Goal: Information Seeking & Learning: Find specific fact

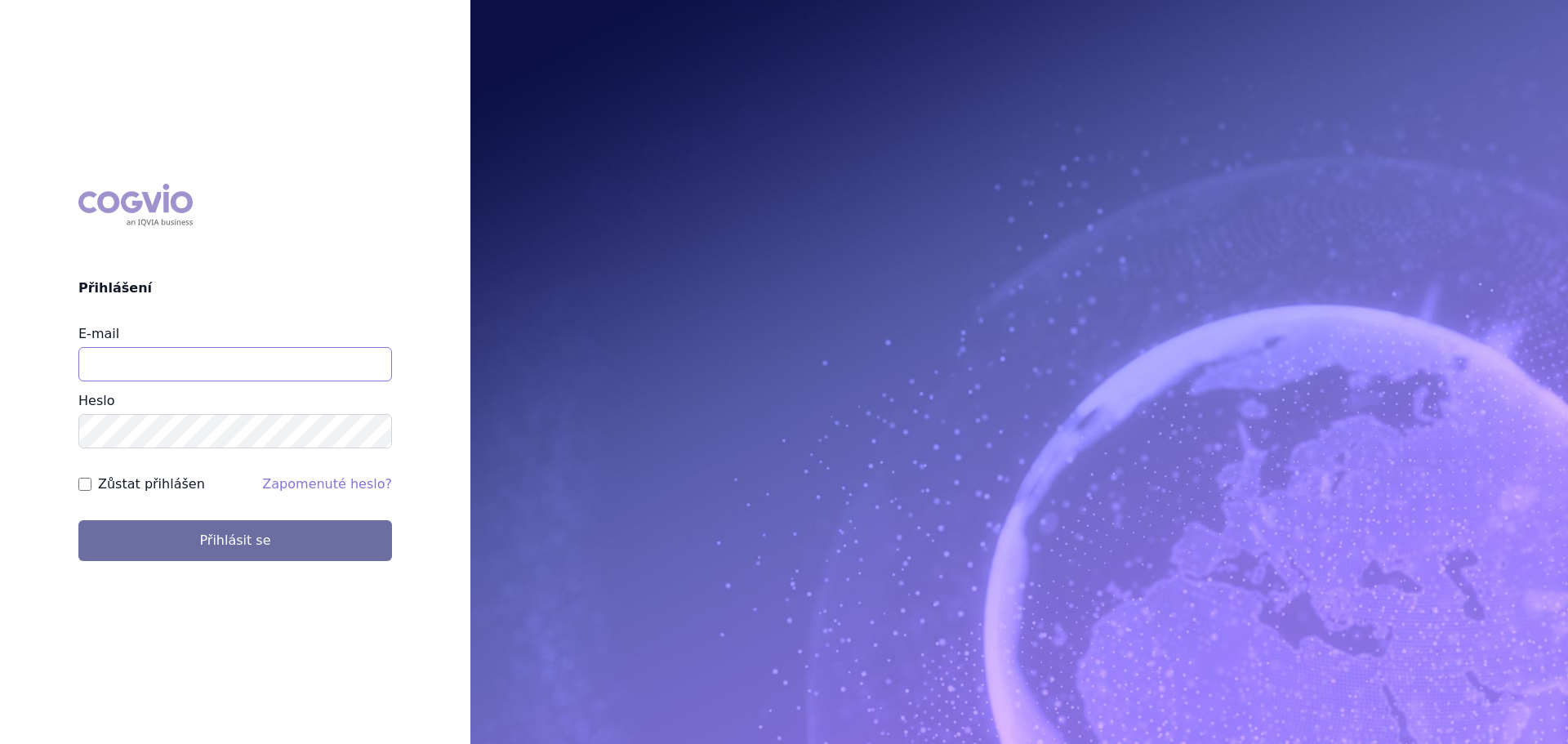
click at [183, 378] on input "E-mail" at bounding box center [235, 364] width 313 height 34
type input "[PERSON_NAME][EMAIL_ADDRESS][DOMAIN_NAME]"
click at [79, 520] on button "Přihlásit se" at bounding box center [235, 540] width 313 height 41
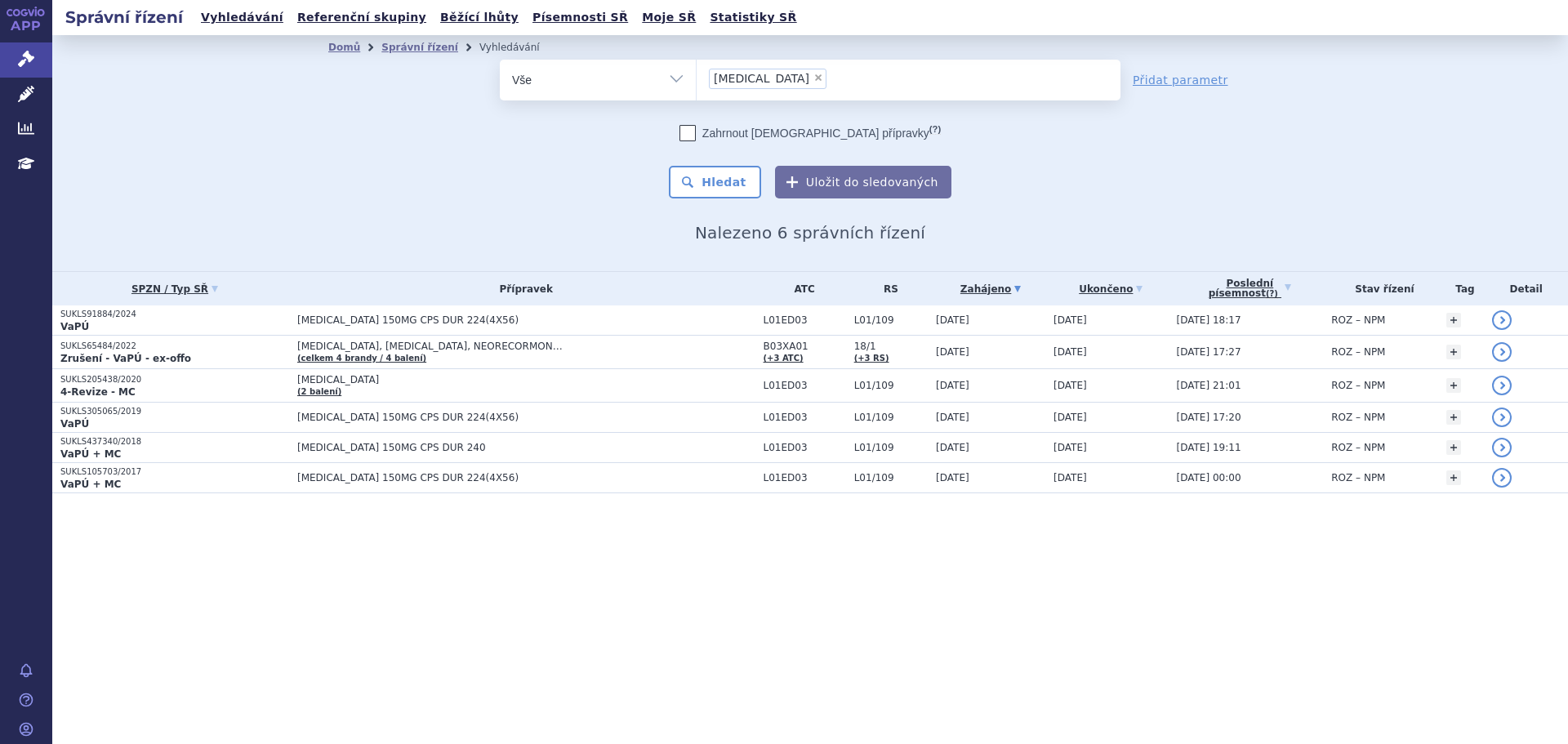
click at [813, 81] on span "×" at bounding box center [818, 78] width 9 height 9
click at [697, 81] on select "alecensa" at bounding box center [696, 79] width 1 height 41
select select
type input "co"
type input "cont"
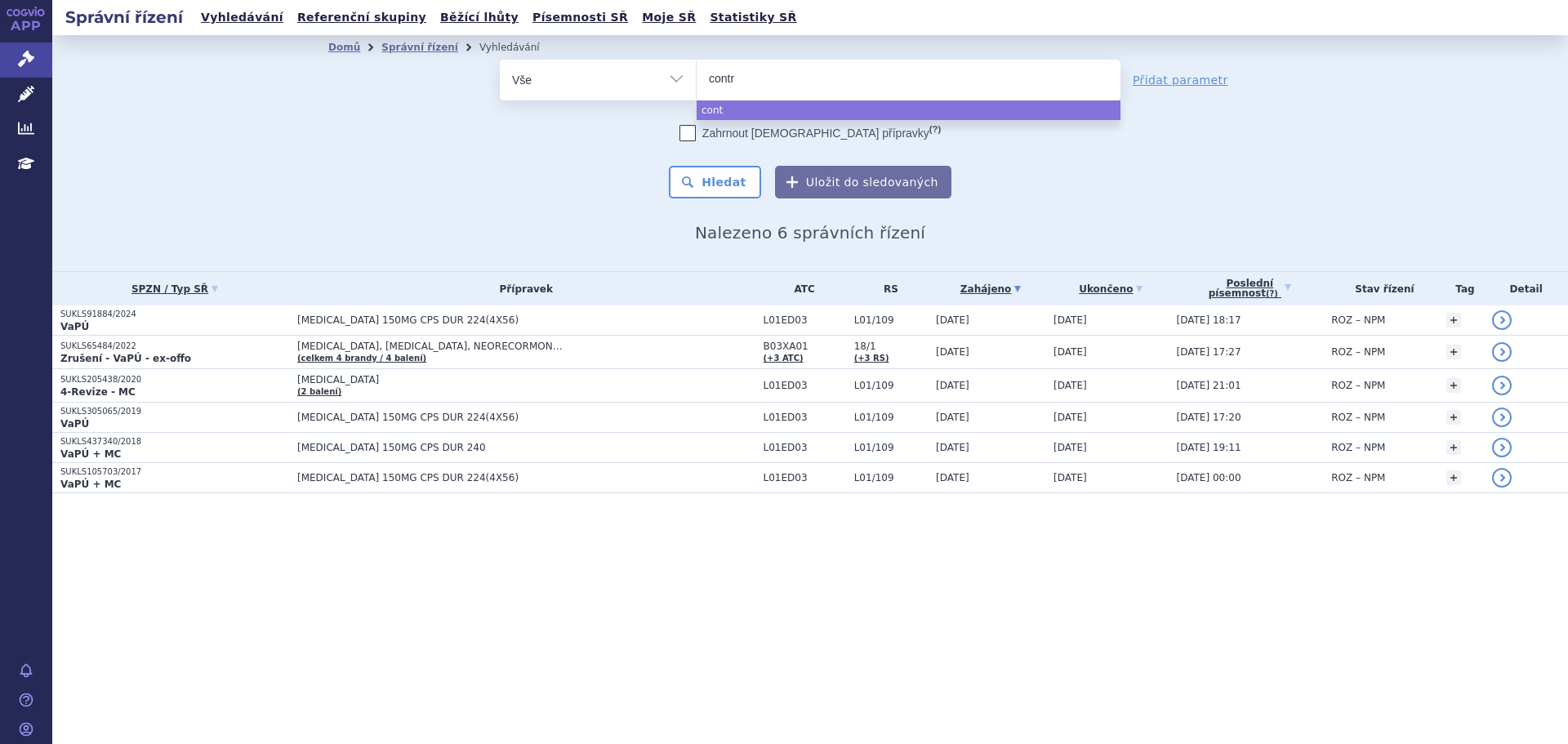
type input "contro"
type input "controlo"
type input "controloc"
select select "controloc"
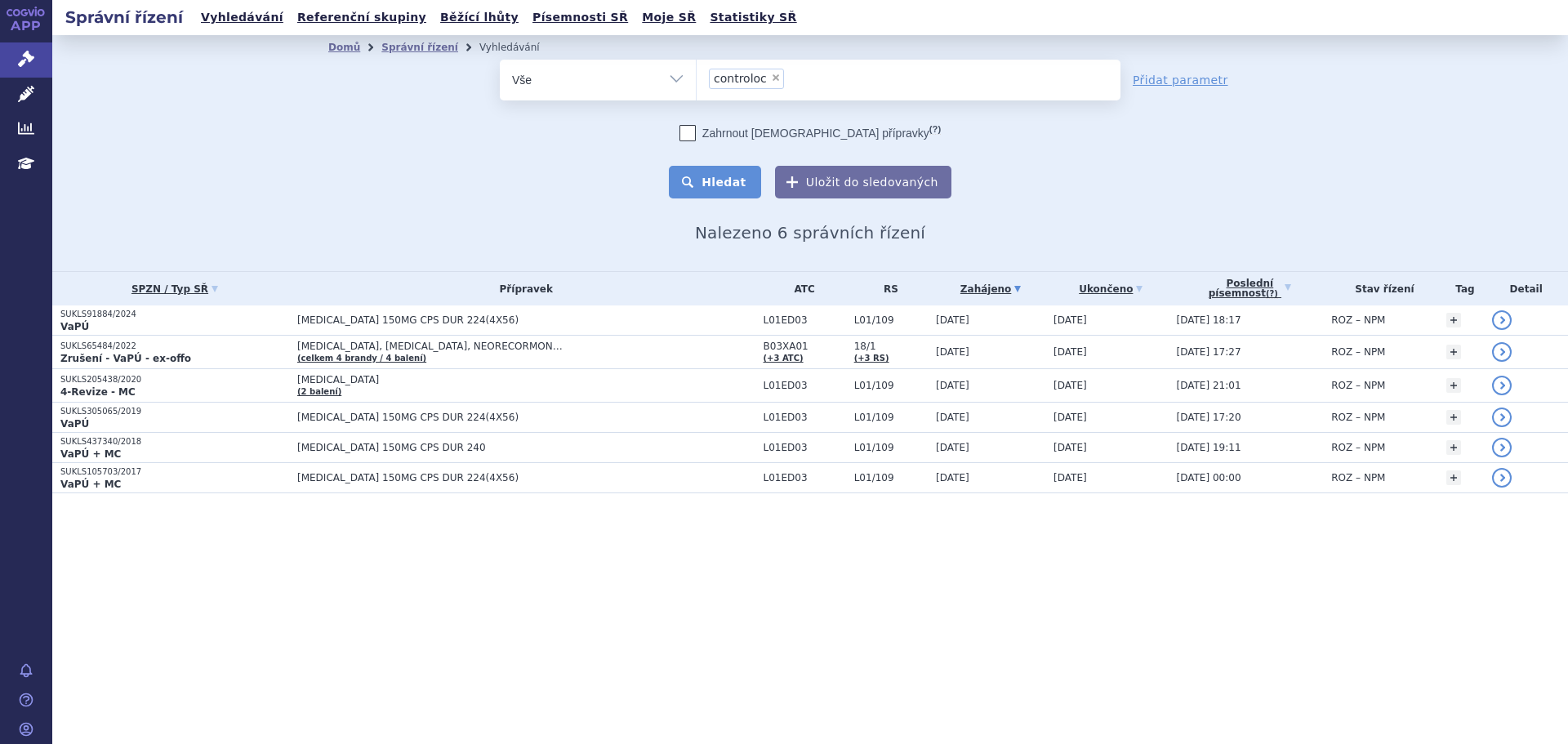
click at [737, 186] on button "Hledat" at bounding box center [715, 182] width 92 height 32
